Goal: Information Seeking & Learning: Learn about a topic

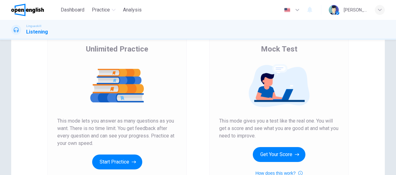
scroll to position [31, 0]
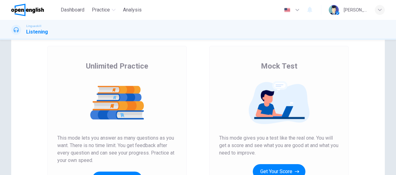
drag, startPoint x: 95, startPoint y: 160, endPoint x: 57, endPoint y: 143, distance: 41.2
click at [57, 143] on span "This mode lets you answer as many questions as you want. There is no time limit…" at bounding box center [116, 150] width 119 height 30
drag, startPoint x: 55, startPoint y: 139, endPoint x: 63, endPoint y: 139, distance: 7.5
click at [63, 139] on div "Unlimited Practice This mode lets you answer as many questions as you want. The…" at bounding box center [116, 129] width 139 height 166
click at [63, 139] on span "This mode lets you answer as many questions as you want. There is no time limit…" at bounding box center [116, 150] width 119 height 30
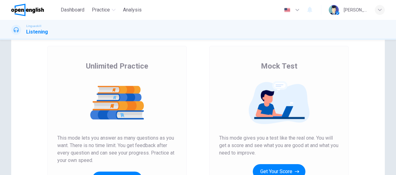
click at [63, 139] on span "This mode lets you answer as many questions as you want. There is no time limit…" at bounding box center [116, 150] width 119 height 30
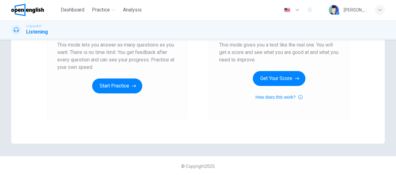
scroll to position [93, 0]
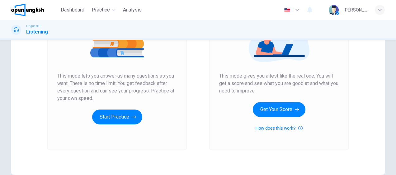
drag, startPoint x: 90, startPoint y: 98, endPoint x: 67, endPoint y: 89, distance: 25.6
click at [67, 89] on span "This mode lets you answer as many questions as you want. There is no time limit…" at bounding box center [116, 87] width 119 height 30
click at [67, 87] on span "This mode lets you answer as many questions as you want. There is no time limit…" at bounding box center [116, 87] width 119 height 30
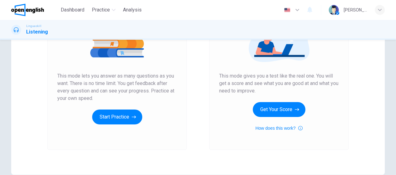
click at [67, 87] on span "This mode lets you answer as many questions as you want. There is no time limit…" at bounding box center [116, 87] width 119 height 30
click at [122, 116] on button "Start Practice" at bounding box center [117, 117] width 50 height 15
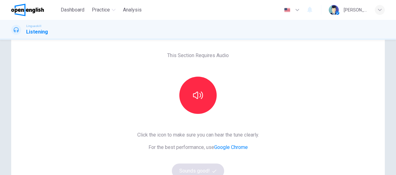
scroll to position [0, 0]
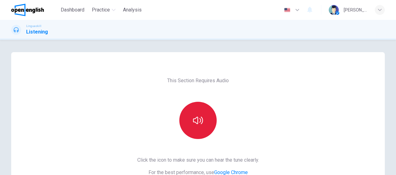
click at [203, 129] on button "button" at bounding box center [197, 120] width 37 height 37
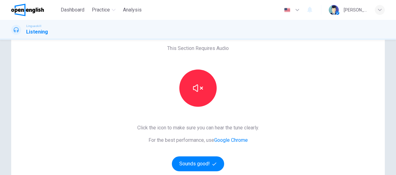
scroll to position [62, 0]
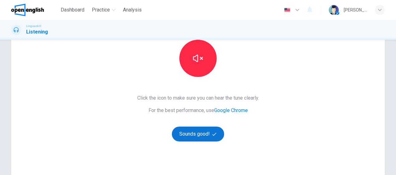
click at [195, 137] on button "Sounds good!" at bounding box center [198, 134] width 52 height 15
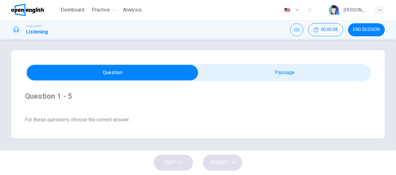
scroll to position [2, 0]
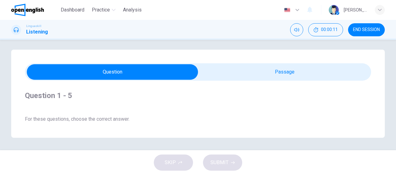
click at [16, 111] on div "Question 1 - 5 For these questions, choose the correct answer. On a real test, …" at bounding box center [197, 94] width 373 height 88
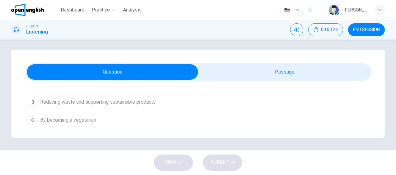
scroll to position [0, 0]
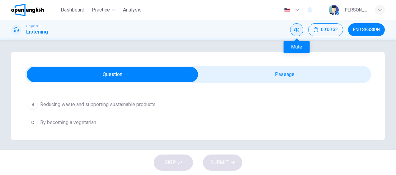
click at [296, 33] on button "Mute" at bounding box center [296, 29] width 13 height 13
